Goal: Task Accomplishment & Management: Complete application form

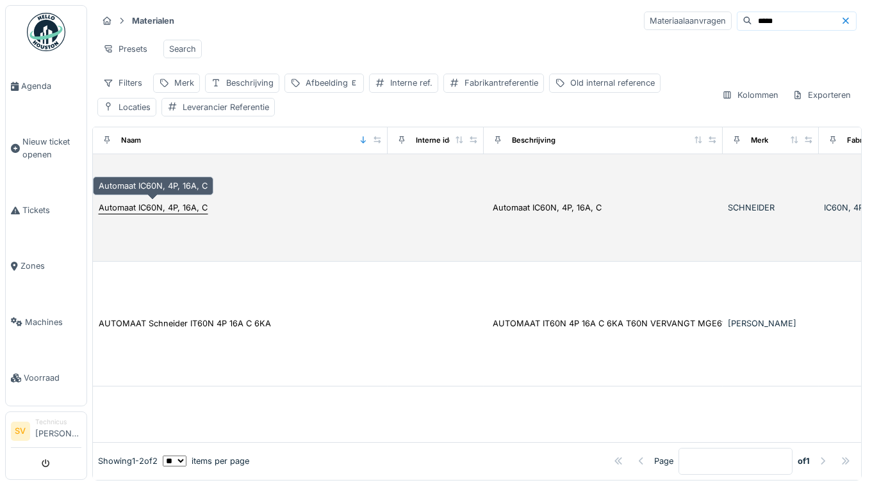
click at [194, 208] on div "Automaat IC60N, 4P, 16A, C" at bounding box center [153, 208] width 109 height 12
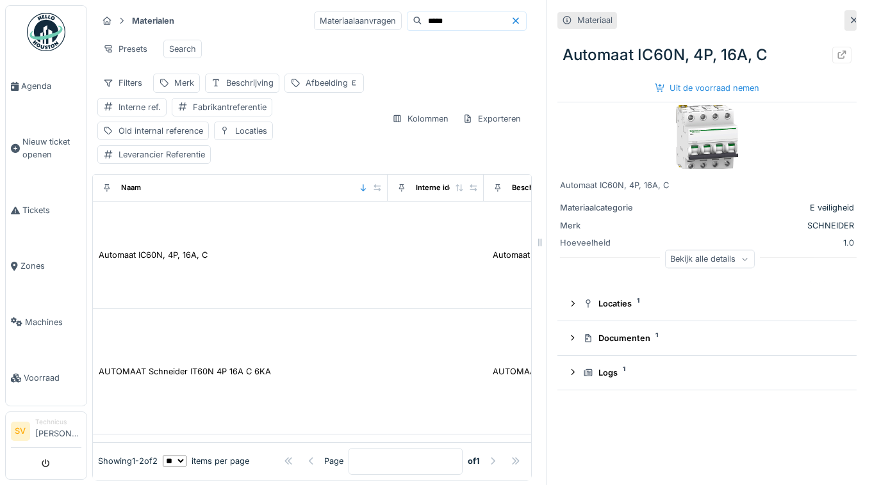
click at [686, 261] on div "Bekijk alle details" at bounding box center [710, 259] width 90 height 19
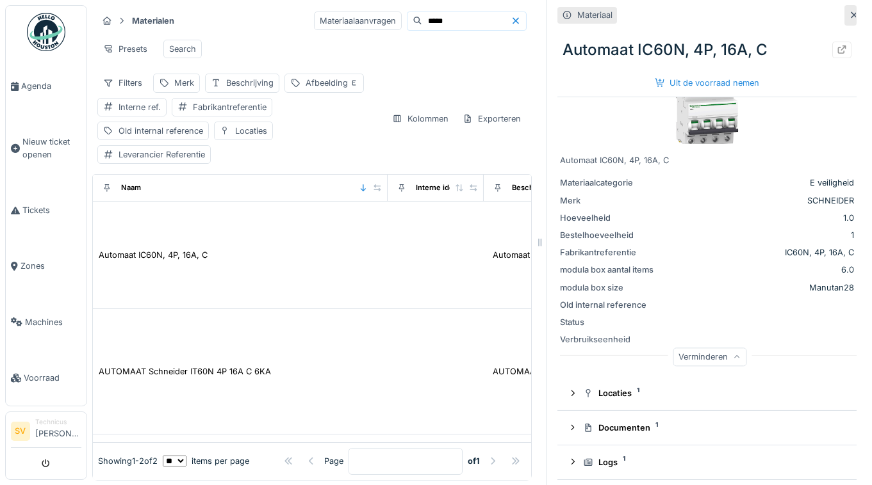
scroll to position [29, 0]
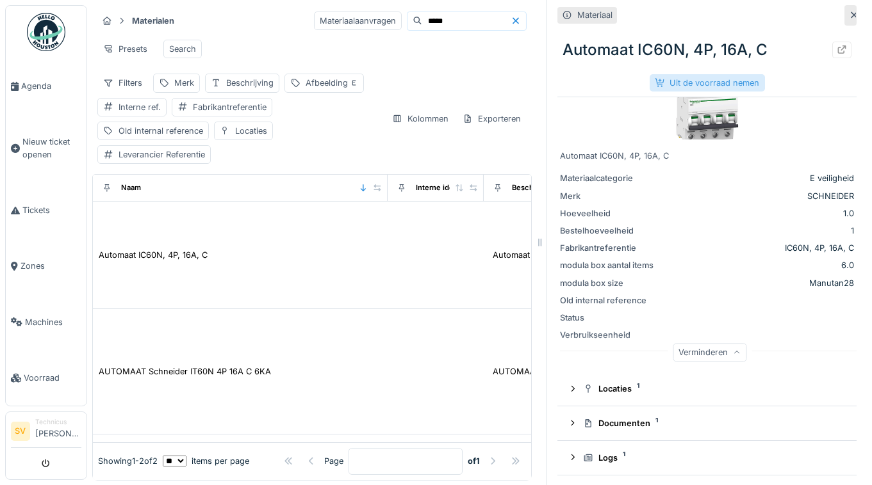
click at [714, 78] on div "Uit de voorraad nemen" at bounding box center [706, 82] width 115 height 17
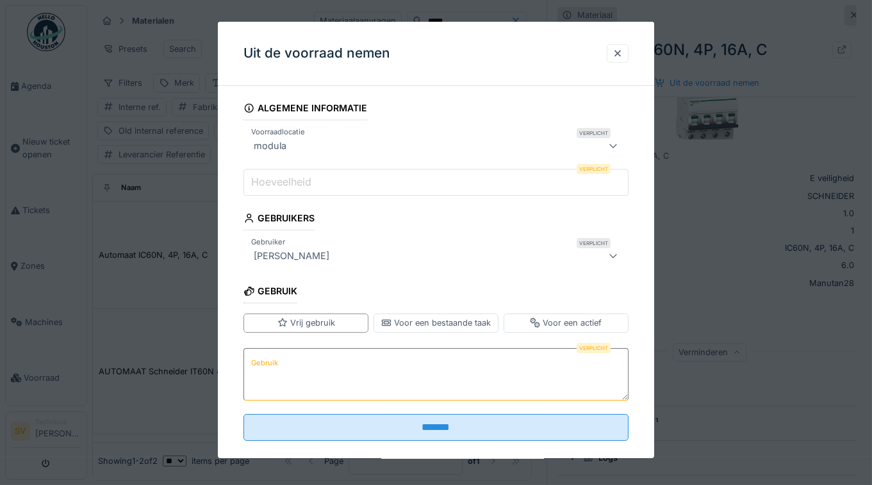
click at [308, 179] on label "Hoeveelheid" at bounding box center [280, 181] width 65 height 15
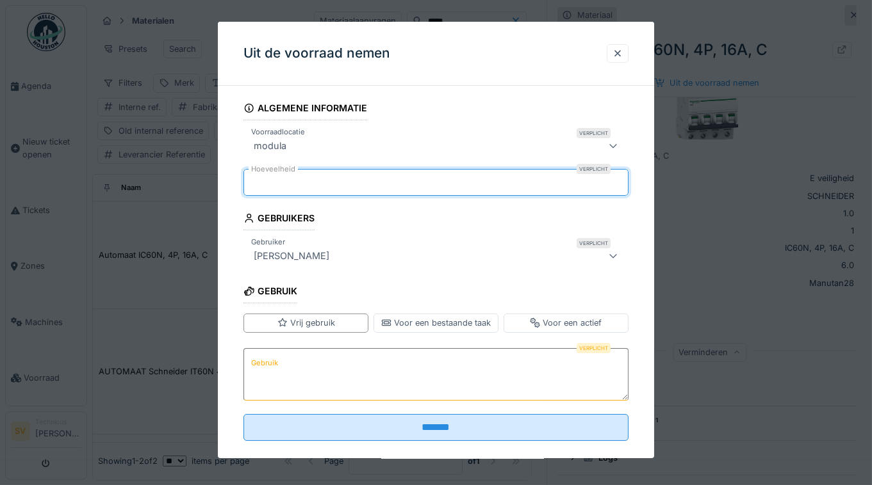
type input "*"
drag, startPoint x: 369, startPoint y: 374, endPoint x: 366, endPoint y: 383, distance: 9.8
click at [366, 383] on textarea "Gebruik" at bounding box center [435, 374] width 385 height 53
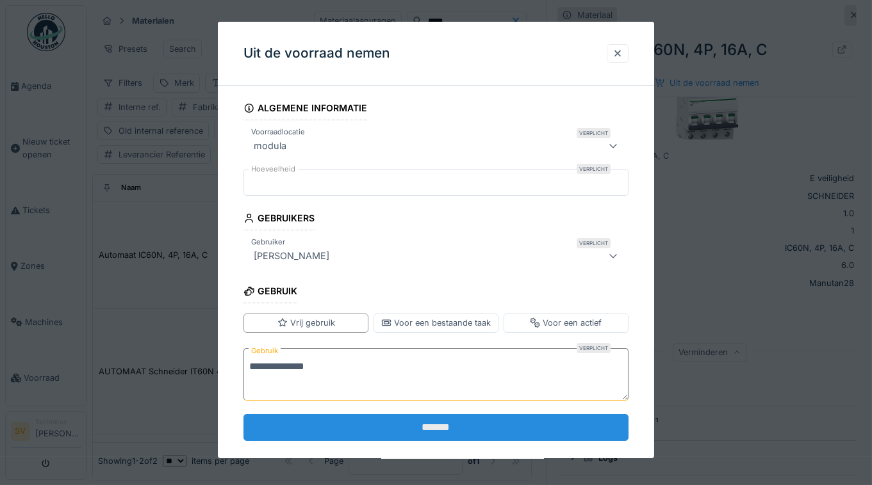
type textarea "**********"
click at [353, 415] on input "*******" at bounding box center [435, 427] width 385 height 27
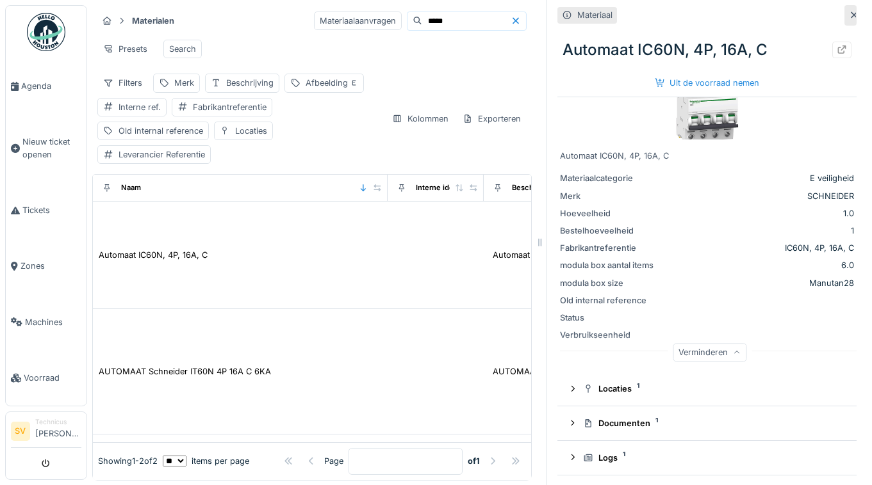
click at [422, 19] on input "*****" at bounding box center [466, 21] width 88 height 18
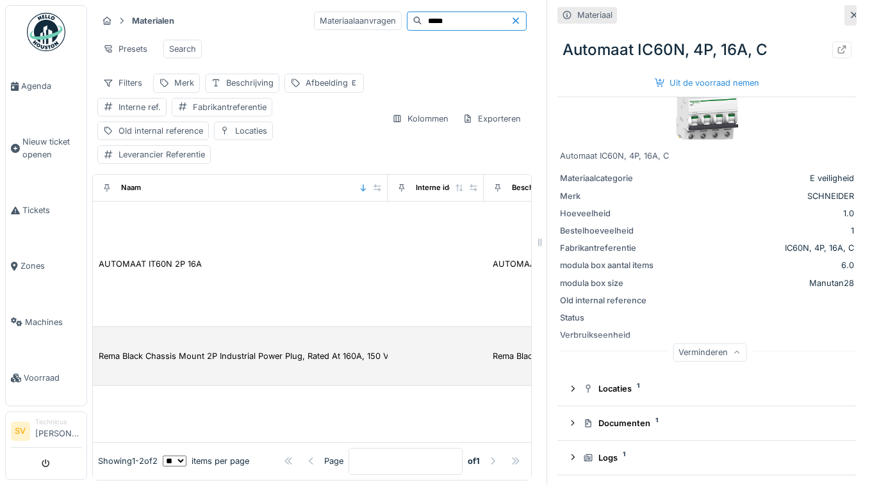
scroll to position [0, 0]
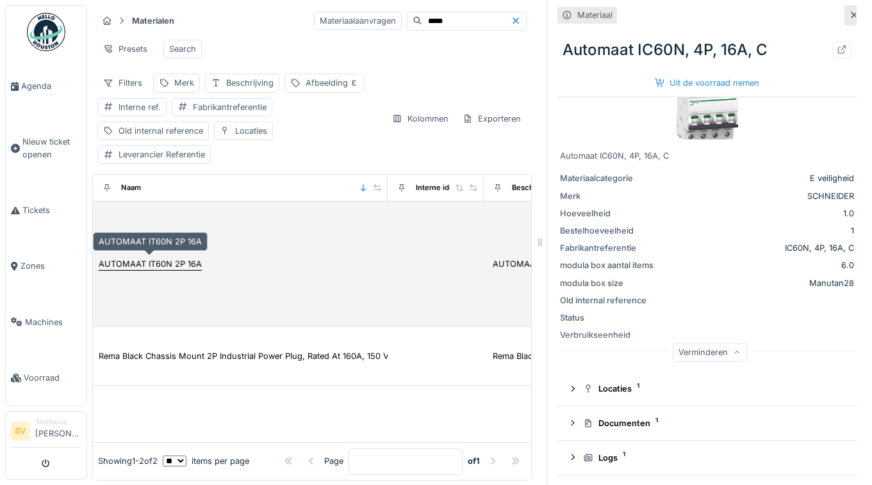
click at [184, 266] on div "AUTOMAAT IT60N 2P 16A" at bounding box center [150, 264] width 103 height 12
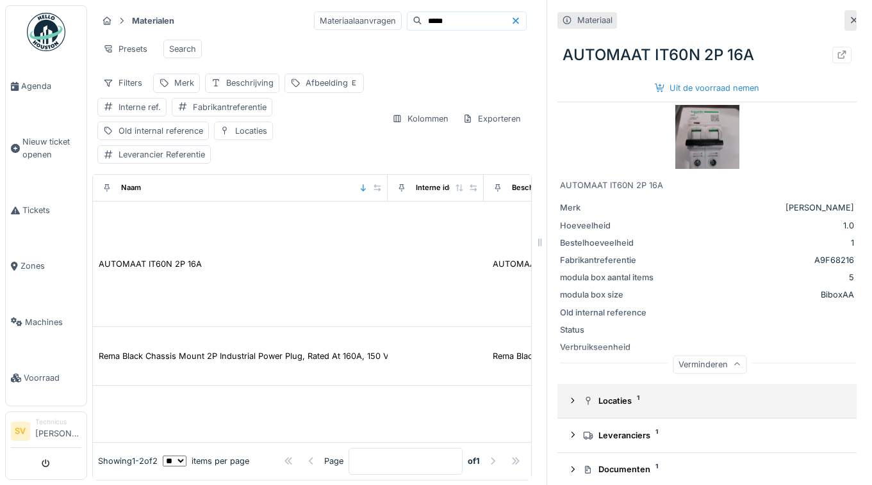
click at [575, 400] on icon at bounding box center [572, 401] width 10 height 8
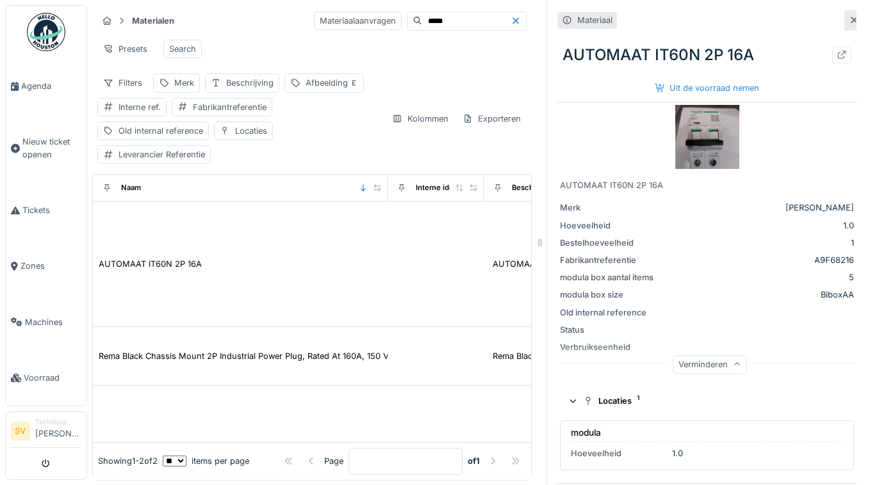
click at [576, 399] on icon at bounding box center [573, 401] width 8 height 10
drag, startPoint x: 437, startPoint y: 19, endPoint x: 307, endPoint y: 43, distance: 132.2
click at [422, 30] on input "*****" at bounding box center [466, 21] width 88 height 18
type input "**********"
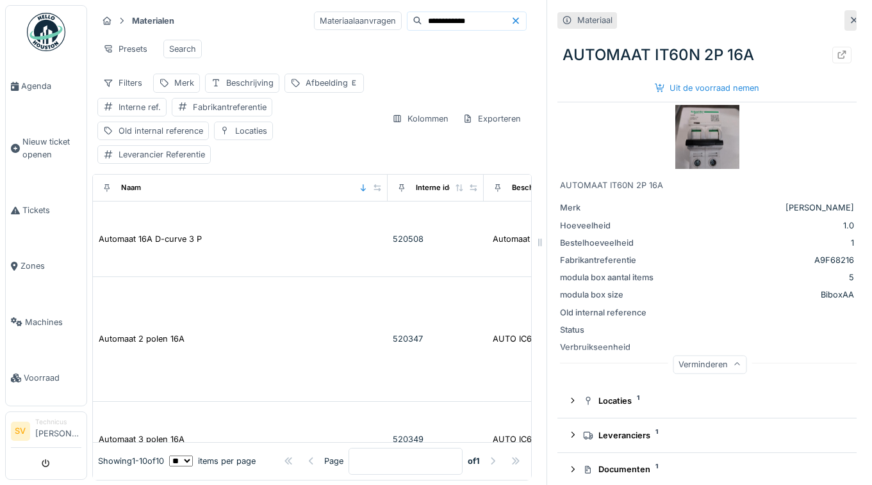
click at [848, 19] on div at bounding box center [850, 20] width 12 height 20
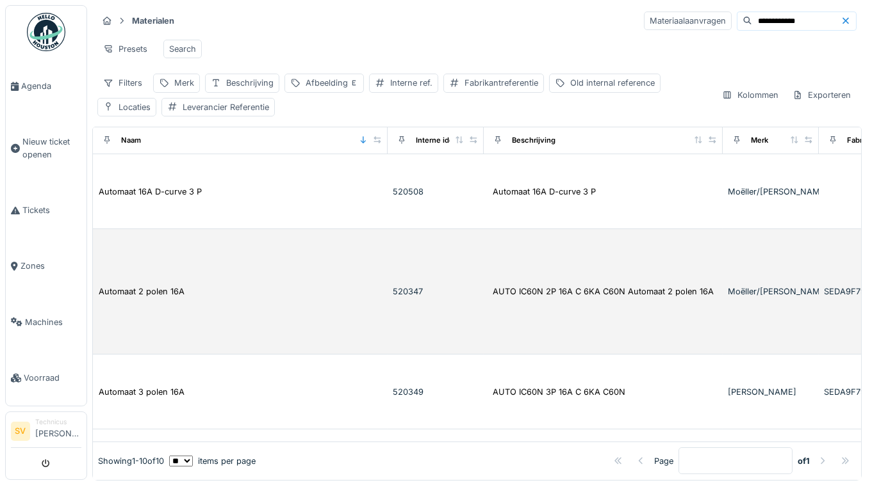
click at [344, 300] on td "Automaat 2 polen 16A" at bounding box center [240, 292] width 295 height 126
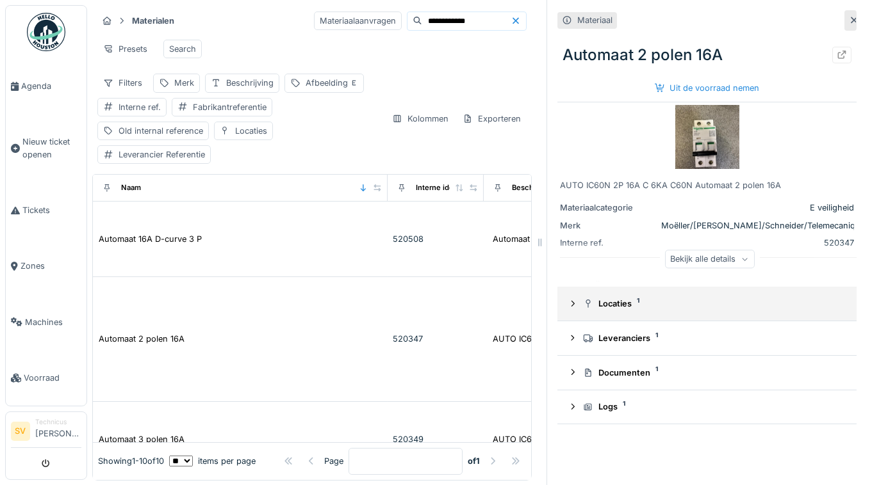
click at [564, 309] on summary "Locaties 1" at bounding box center [706, 304] width 289 height 24
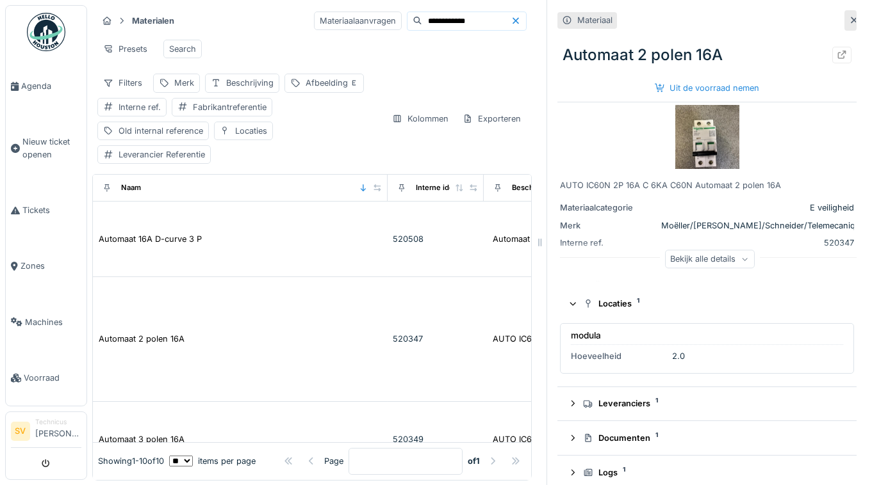
click at [705, 263] on div "Bekijk alle details" at bounding box center [710, 259] width 90 height 19
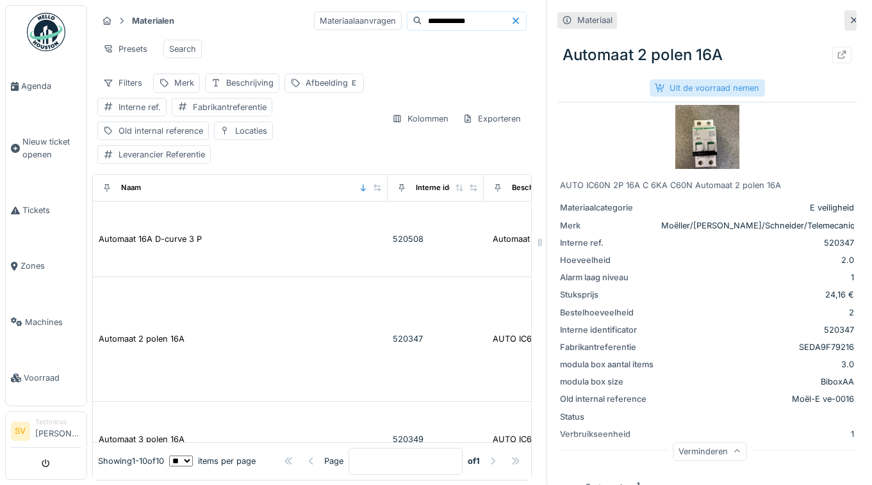
click at [711, 86] on div "Uit de voorraad nemen" at bounding box center [706, 87] width 115 height 17
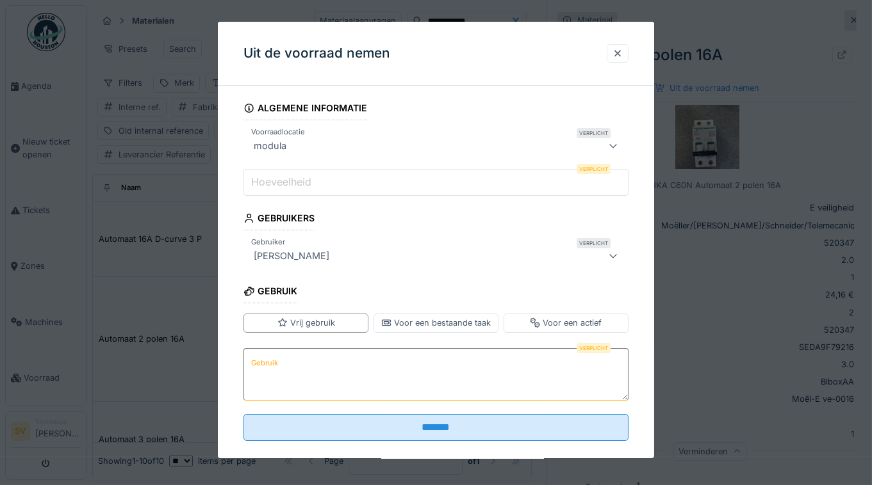
click at [326, 179] on input "Hoeveelheid" at bounding box center [435, 182] width 385 height 27
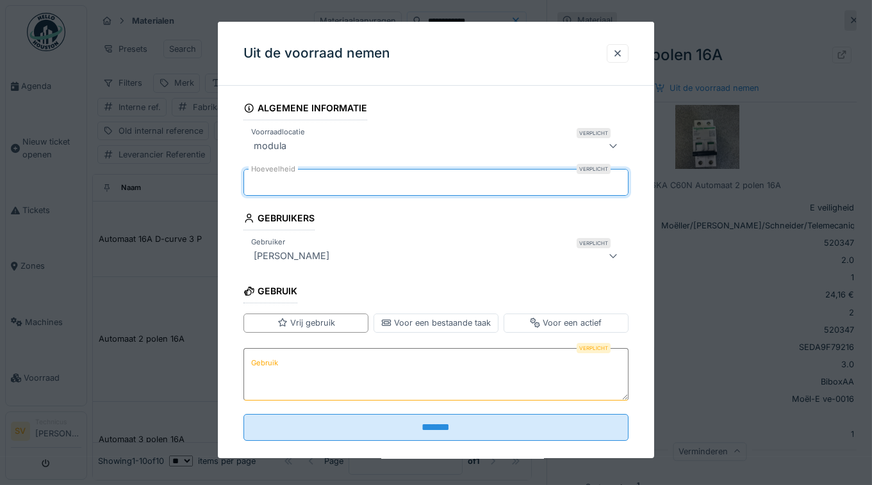
type input "*"
click at [367, 378] on textarea "Gebruik" at bounding box center [435, 374] width 385 height 53
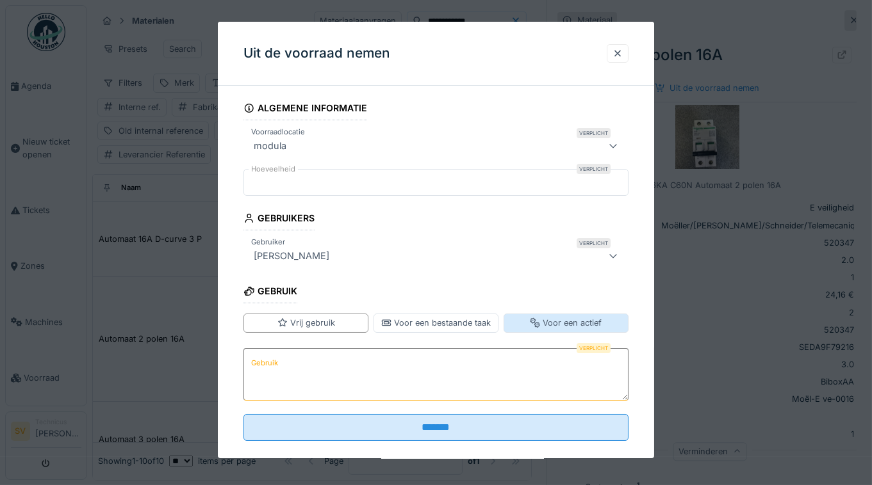
click at [588, 325] on div "Voor een actief" at bounding box center [566, 323] width 72 height 12
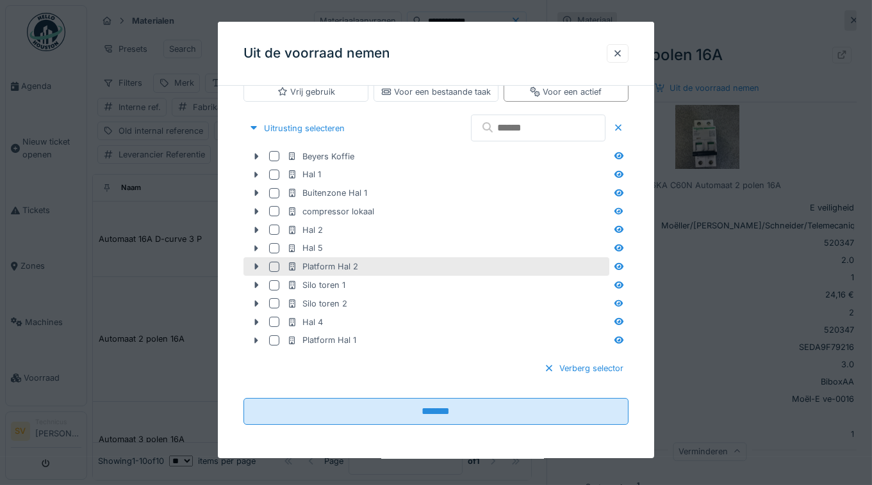
scroll to position [54, 0]
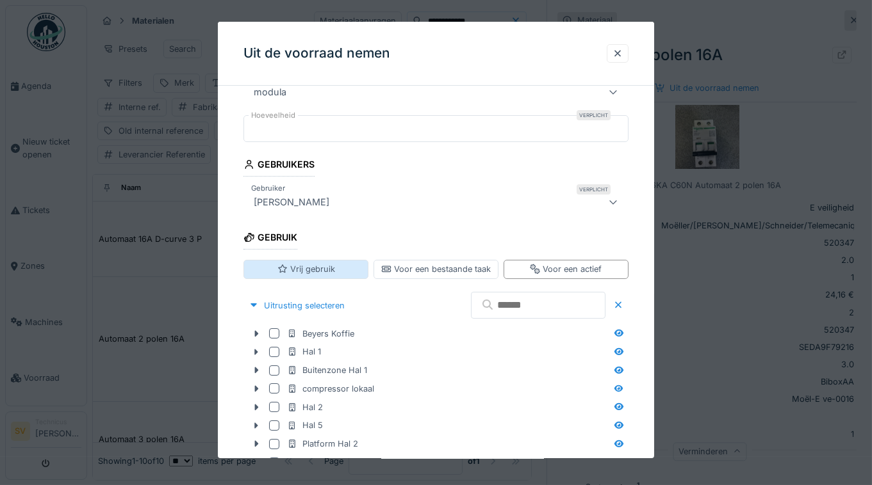
click at [323, 269] on div "Vrij gebruik" at bounding box center [306, 269] width 58 height 12
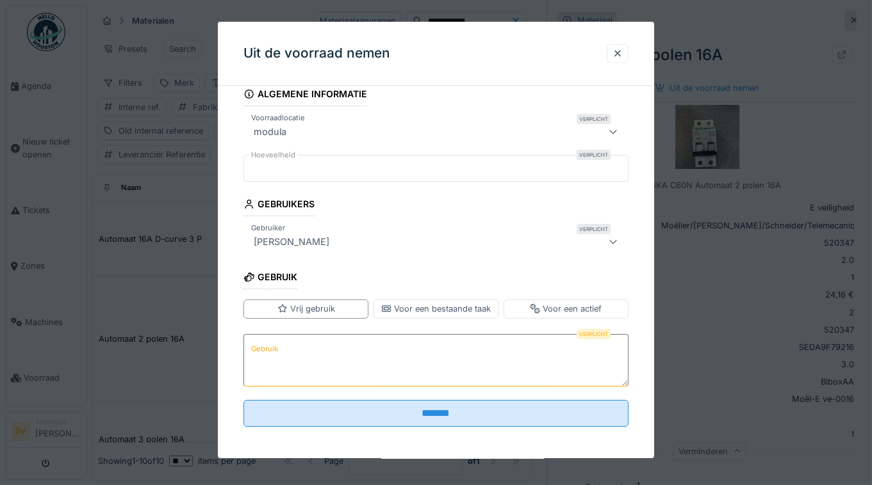
click at [337, 378] on textarea "Gebruik" at bounding box center [435, 360] width 385 height 53
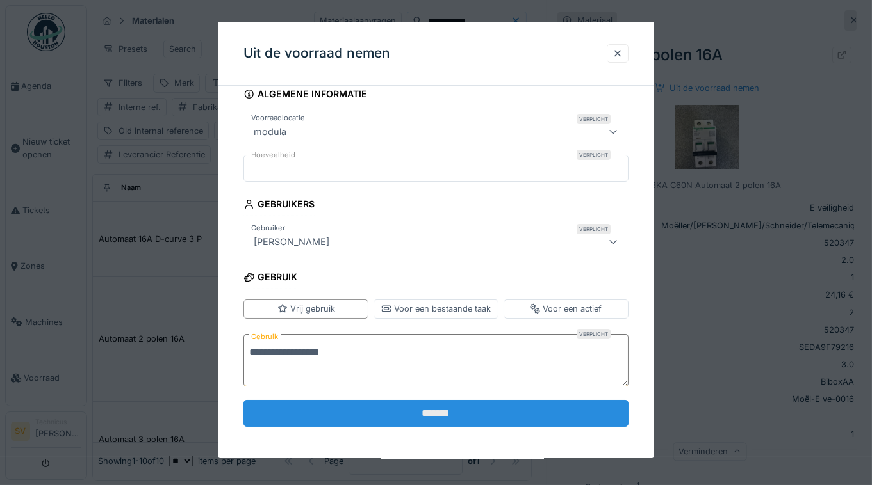
type textarea "**********"
click at [450, 408] on input "*******" at bounding box center [435, 413] width 385 height 27
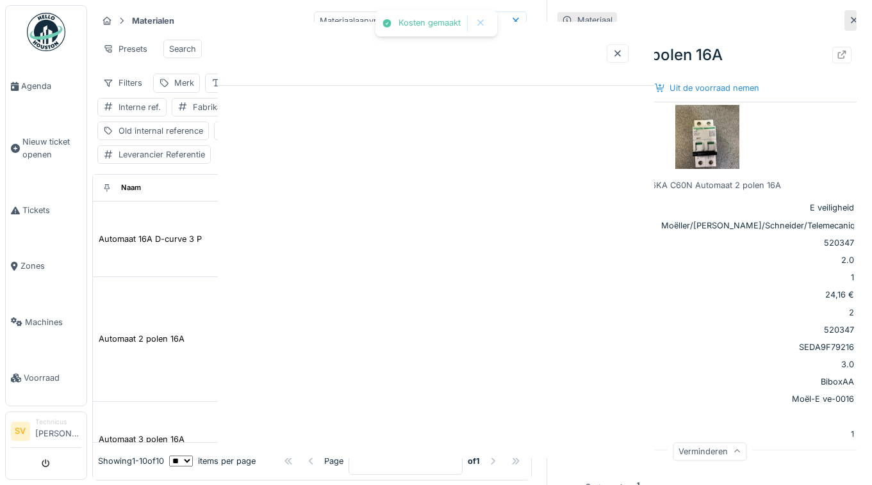
scroll to position [0, 0]
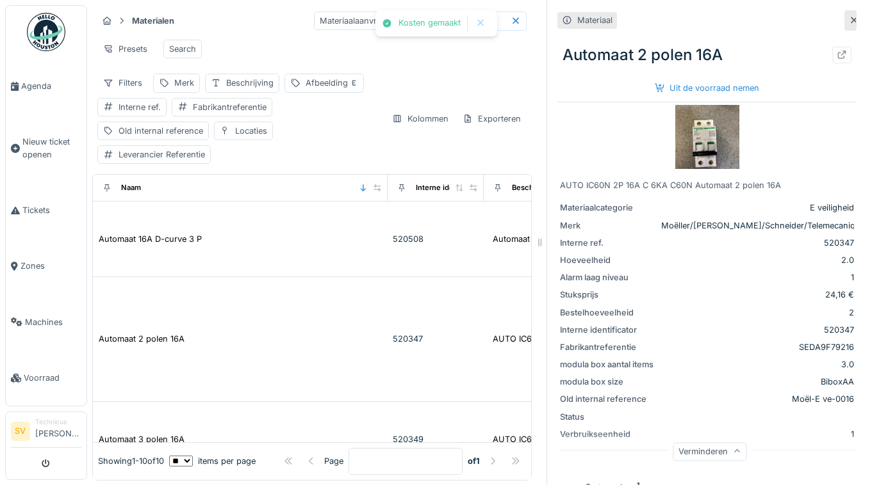
click at [514, 22] on icon at bounding box center [515, 20] width 6 height 6
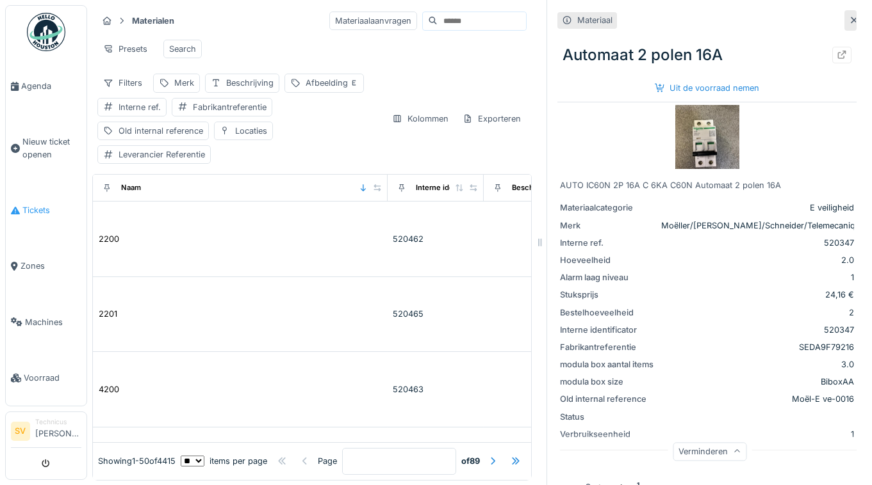
click at [29, 205] on span "Tickets" at bounding box center [51, 210] width 59 height 12
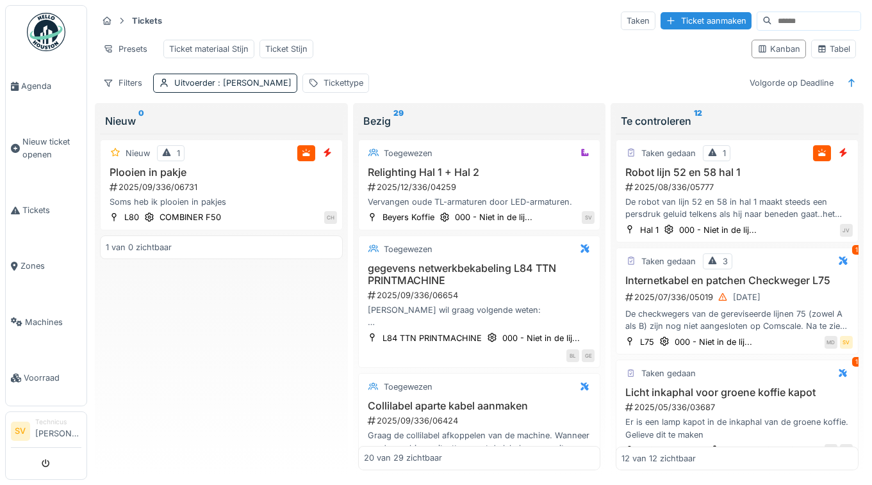
click at [228, 311] on div "Nieuw 1 Plooien in pakje 2025/09/336/06731 Soms heb ik plooien in pakjes L80 CO…" at bounding box center [221, 302] width 243 height 337
click at [458, 296] on div "2025/09/336/06654" at bounding box center [480, 295] width 229 height 12
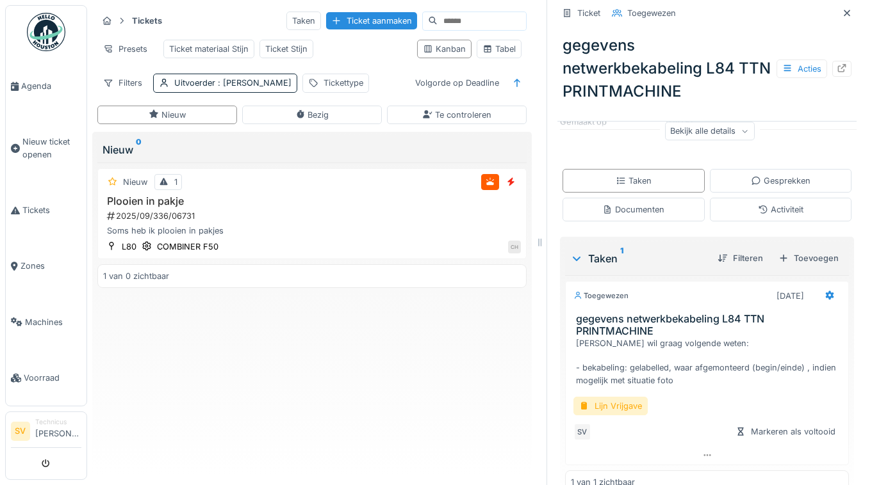
scroll to position [245, 0]
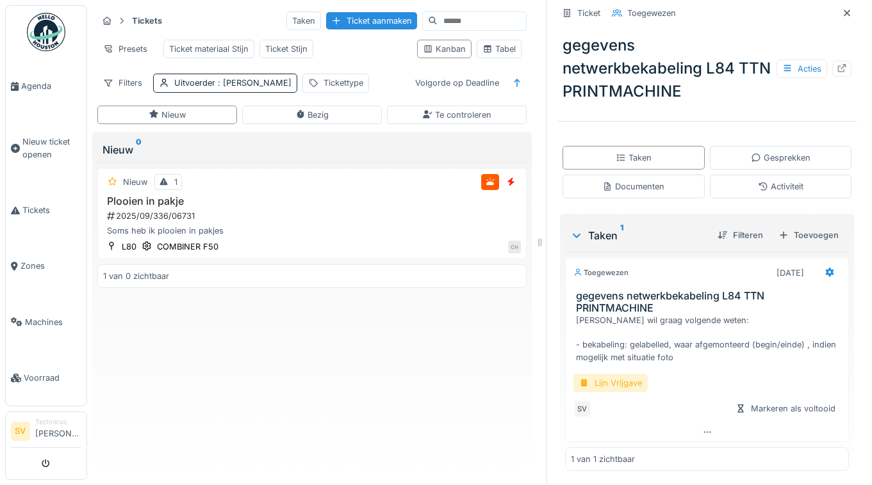
click at [628, 386] on div "Lijn Vrijgave" at bounding box center [610, 383] width 74 height 19
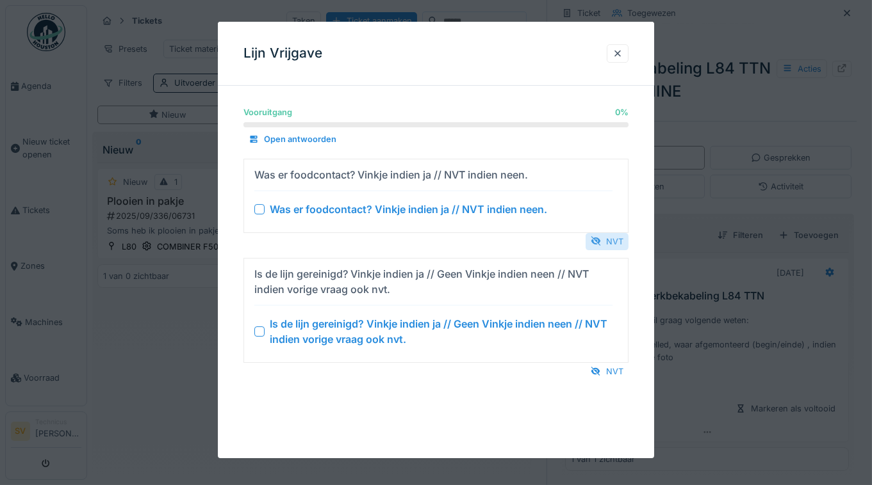
click at [614, 239] on div "NVT" at bounding box center [606, 241] width 43 height 17
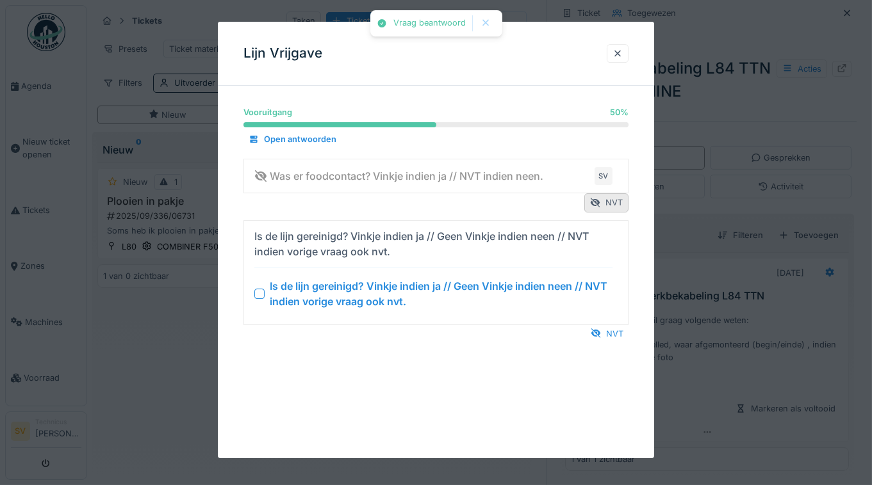
drag, startPoint x: 614, startPoint y: 335, endPoint x: 613, endPoint y: 286, distance: 48.7
click at [612, 333] on div "NVT" at bounding box center [606, 333] width 43 height 17
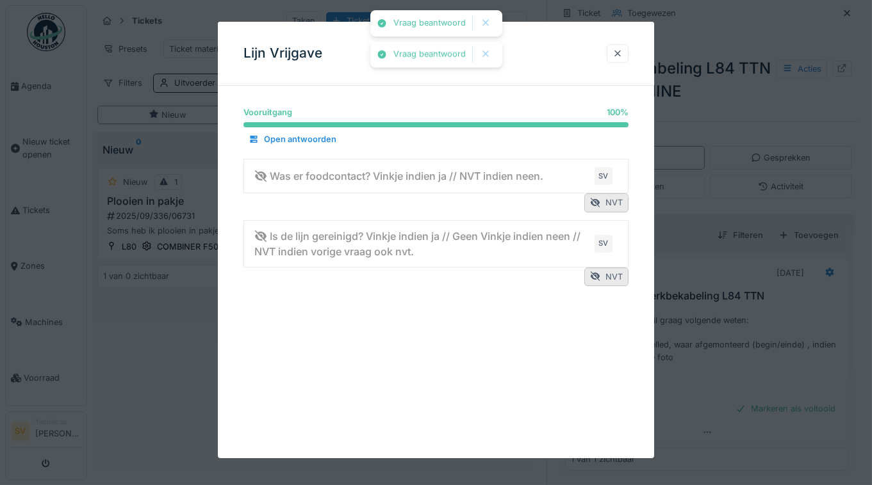
click at [616, 57] on div at bounding box center [617, 53] width 10 height 12
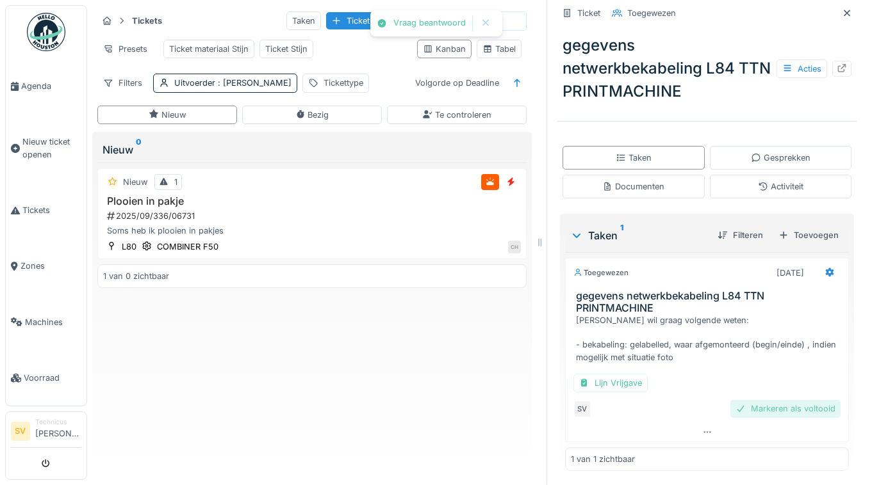
click at [787, 413] on div "Markeren als voltooid" at bounding box center [785, 408] width 110 height 17
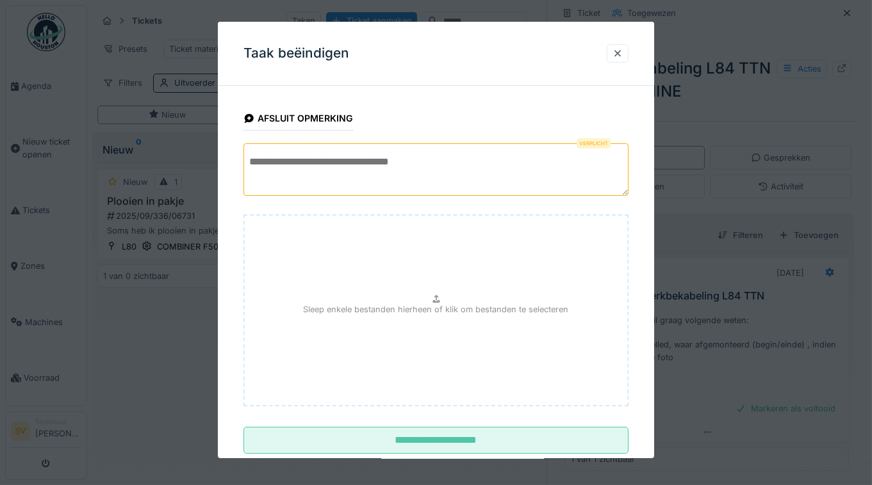
click at [380, 175] on textarea at bounding box center [435, 169] width 385 height 53
click at [316, 165] on textarea "**********" at bounding box center [435, 169] width 385 height 53
click at [403, 156] on textarea "**********" at bounding box center [435, 169] width 385 height 53
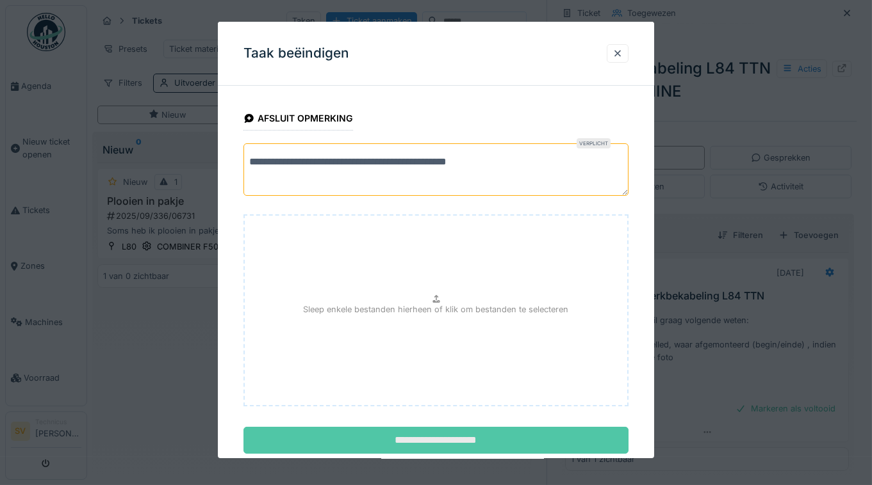
type textarea "**********"
click at [431, 441] on input "**********" at bounding box center [435, 440] width 385 height 27
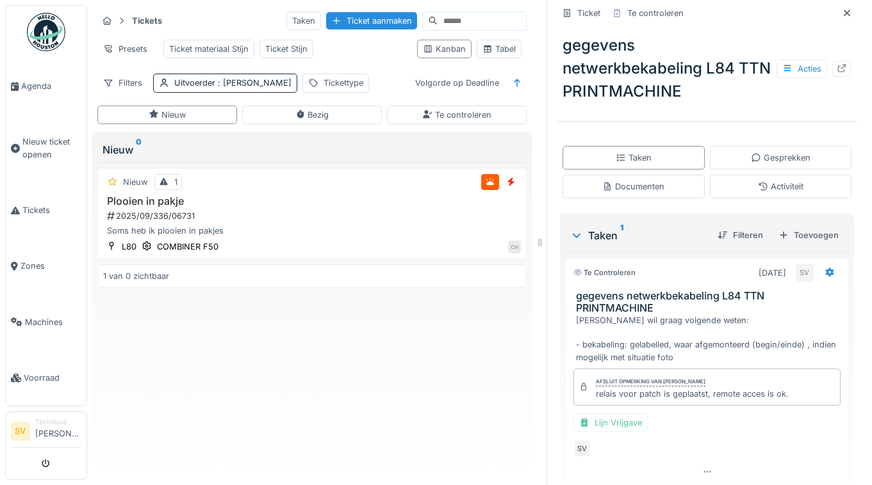
click at [848, 12] on icon at bounding box center [846, 13] width 10 height 8
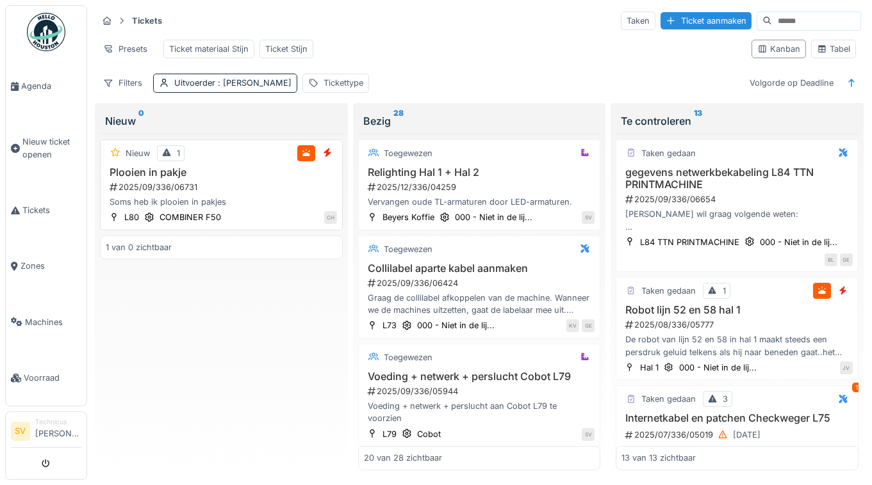
click at [152, 182] on div "2025/09/336/06731" at bounding box center [222, 187] width 229 height 12
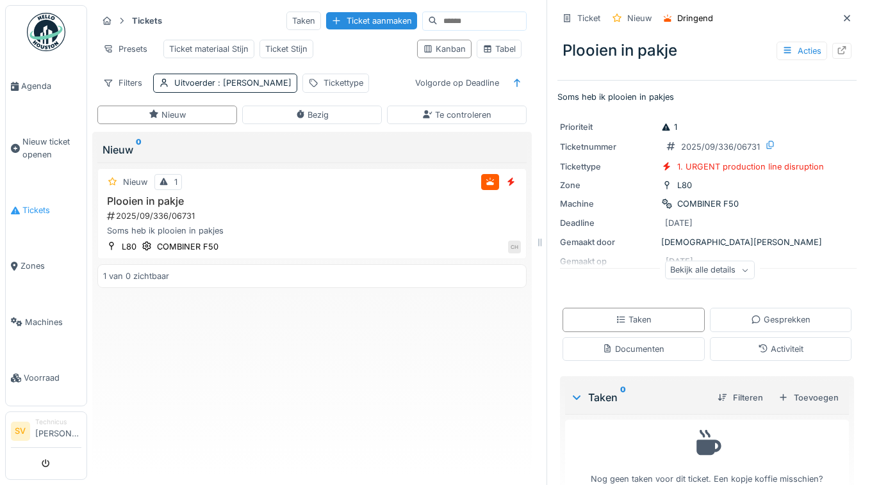
click at [35, 206] on span "Tickets" at bounding box center [51, 210] width 59 height 12
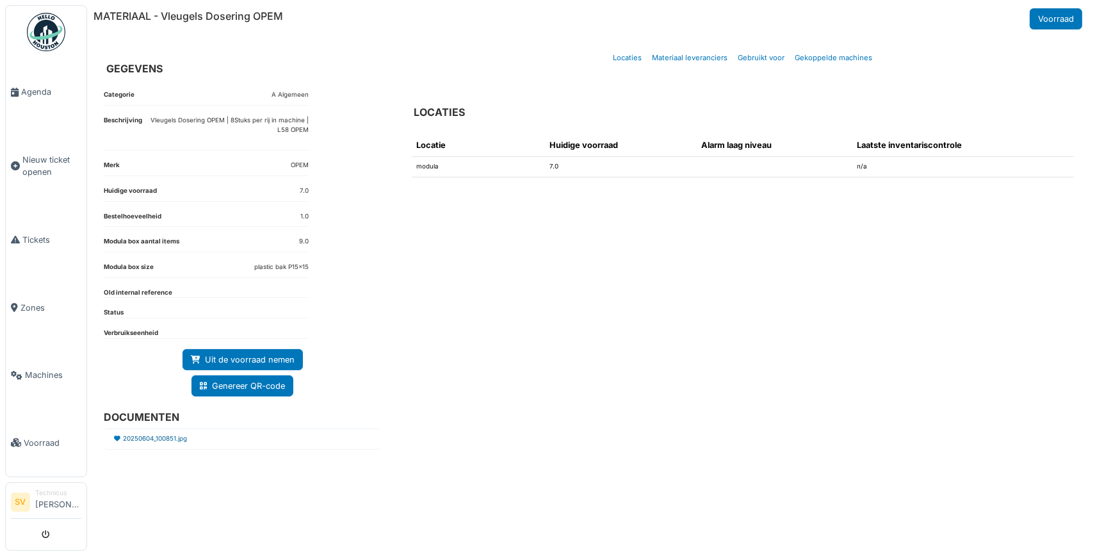
click at [166, 434] on link "20250604_100851.jpg" at bounding box center [155, 439] width 64 height 10
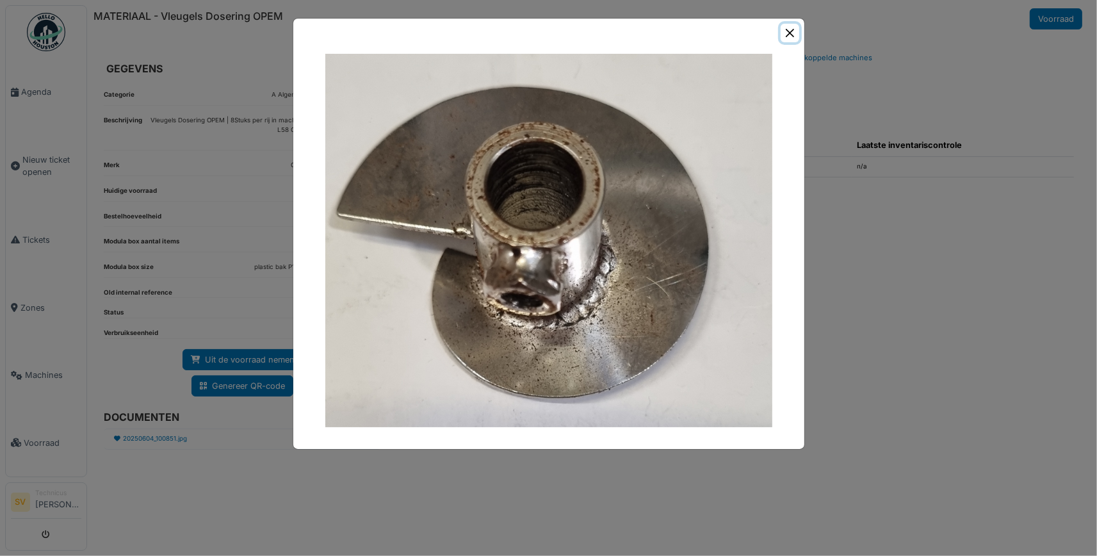
click at [788, 33] on button "Close" at bounding box center [790, 33] width 19 height 19
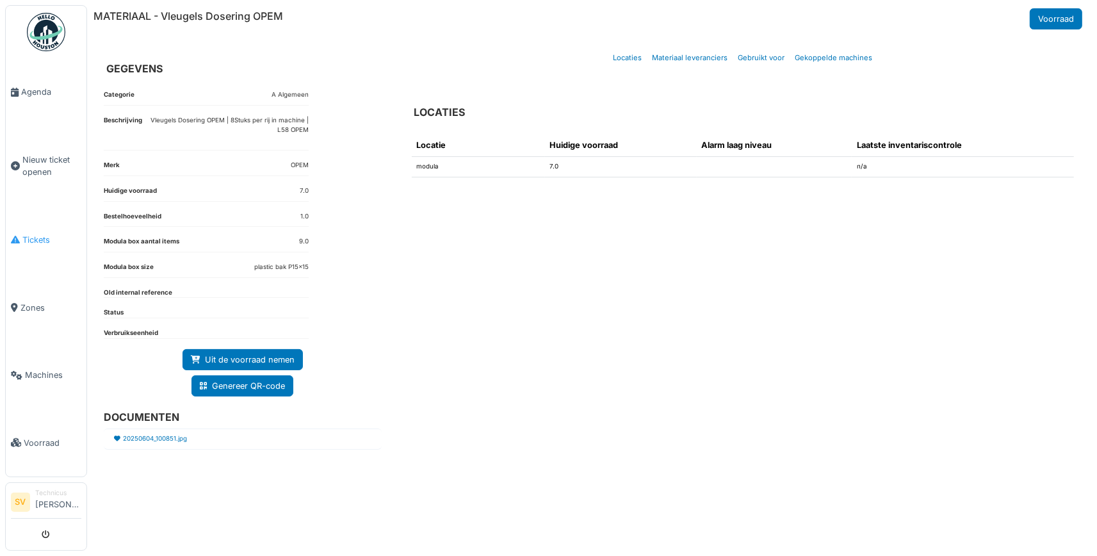
click at [32, 234] on span "Tickets" at bounding box center [51, 240] width 59 height 12
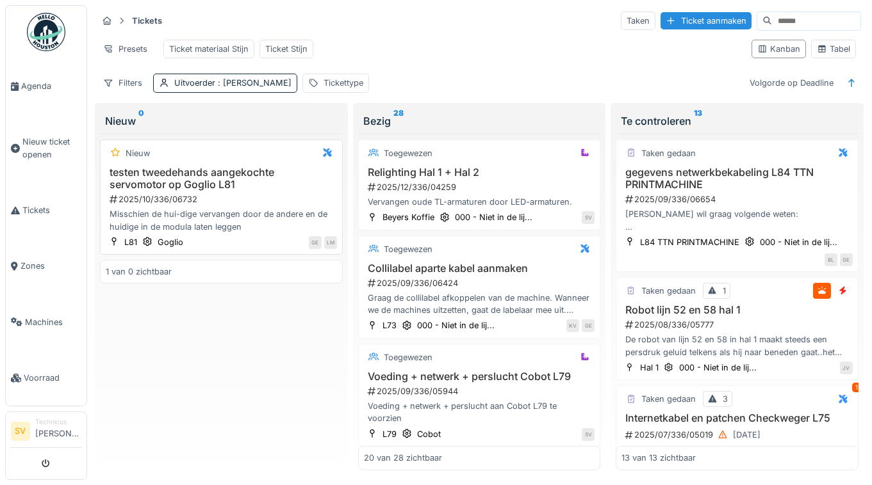
click at [216, 184] on h3 "testen tweedehands aangekochte servomotor op Goglio L81" at bounding box center [221, 178] width 231 height 24
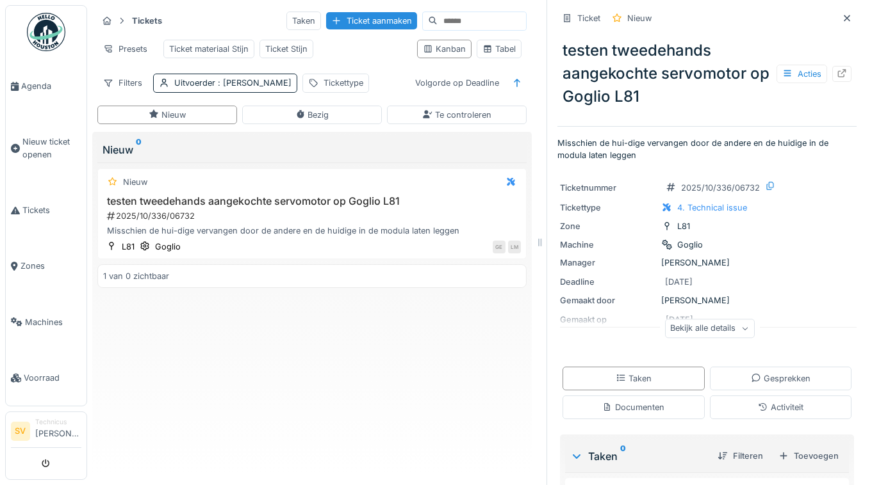
click at [738, 327] on div "Bekijk alle details" at bounding box center [710, 329] width 90 height 19
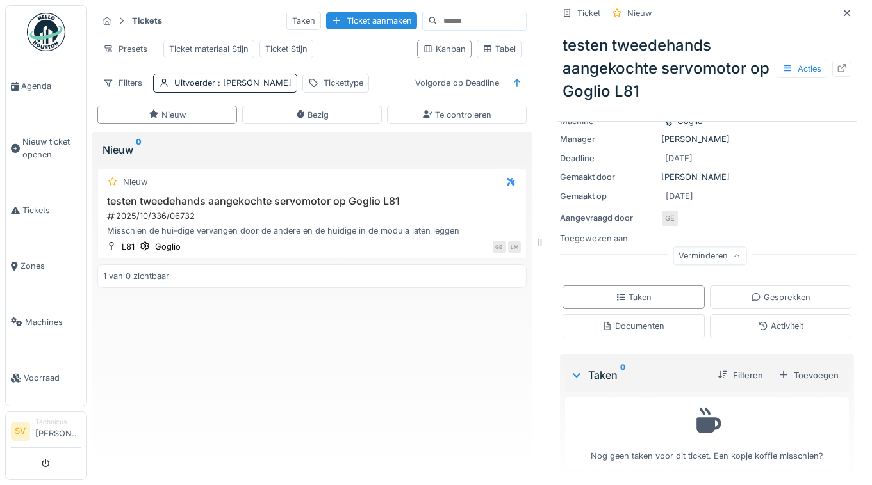
scroll to position [5, 0]
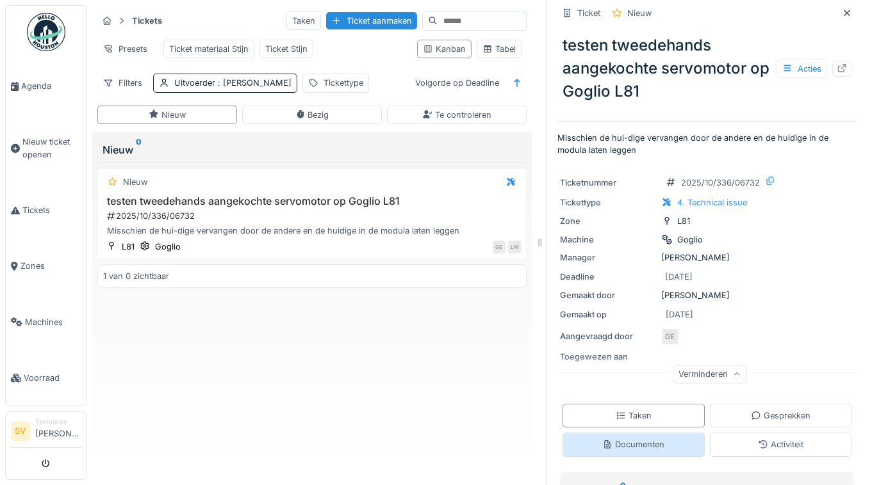
click at [655, 446] on div "Documenten" at bounding box center [633, 445] width 62 height 12
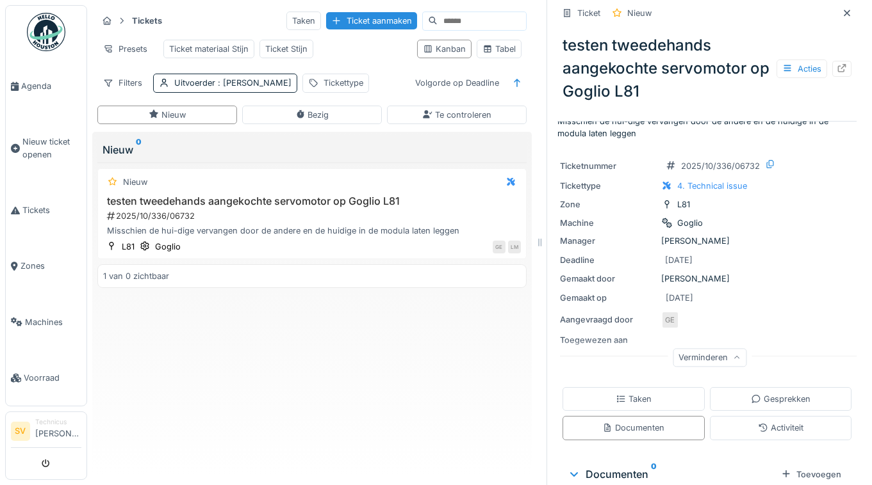
scroll to position [0, 0]
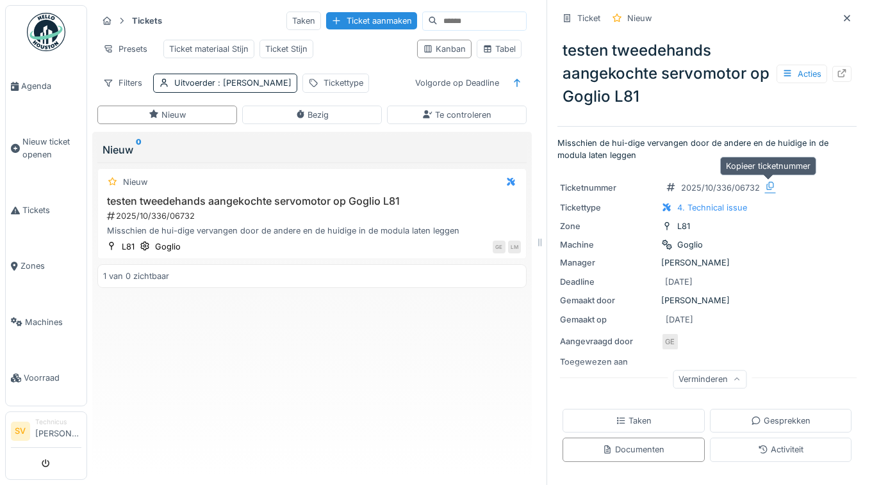
click at [768, 184] on icon at bounding box center [770, 186] width 10 height 8
click at [820, 272] on div "Ticketnummer 2025/10/336/06732 Tickettype 4. Technical issue Zone L81 Machine G…" at bounding box center [706, 283] width 299 height 222
click at [245, 234] on div "Misschien de hui-dige vervangen door de andere en de huidige in de modula laten…" at bounding box center [312, 231] width 418 height 12
